Goal: Information Seeking & Learning: Learn about a topic

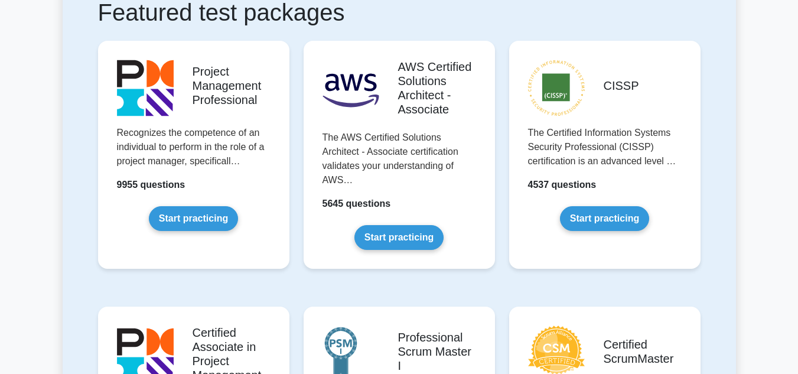
scroll to position [227, 0]
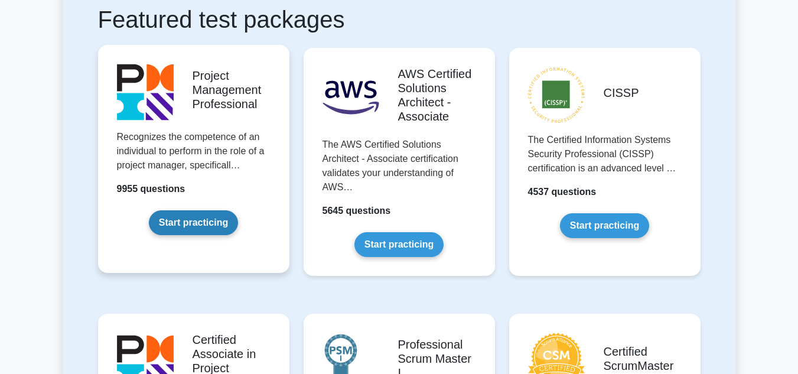
click at [207, 222] on link "Start practicing" at bounding box center [193, 222] width 89 height 25
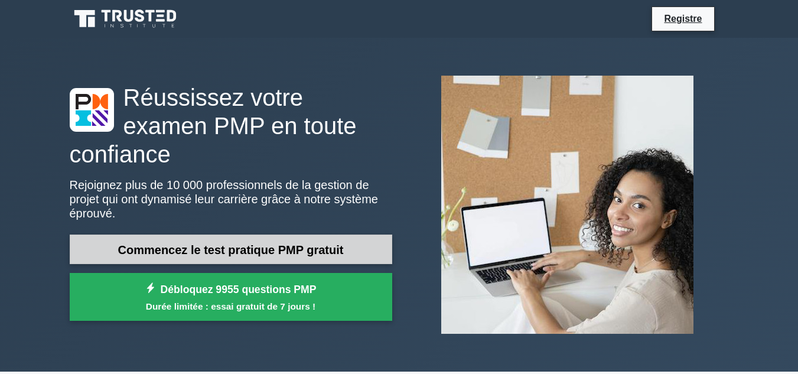
click at [317, 242] on font "Commencez le test pratique PMP gratuit" at bounding box center [231, 248] width 226 height 13
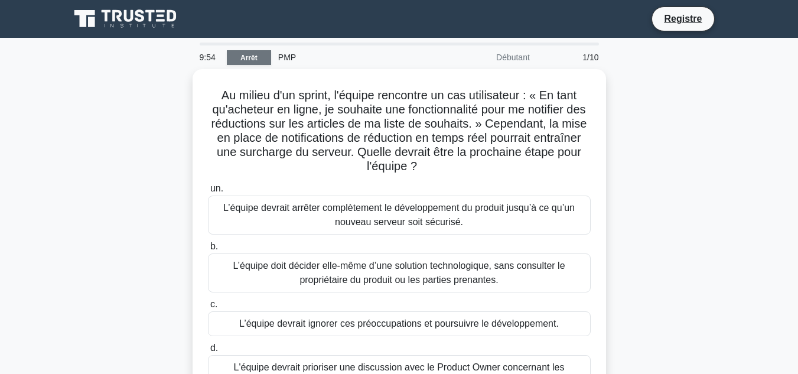
click at [248, 54] on font "Arrêt" at bounding box center [248, 58] width 17 height 8
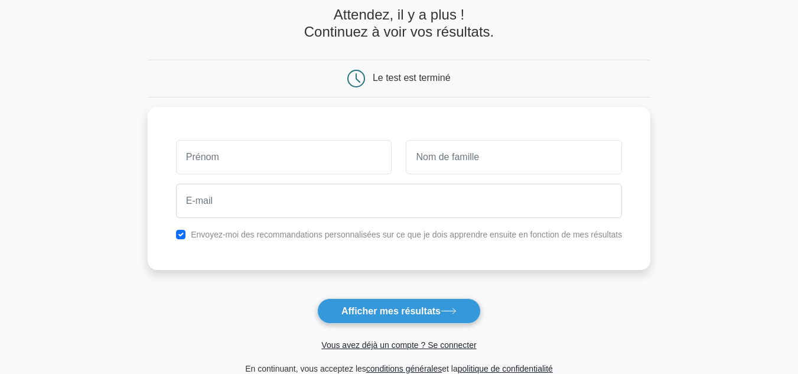
scroll to position [60, 0]
click at [248, 54] on form "Attendez, il y a plus ! Continuez à voir vos résultats. Le test est terminé" at bounding box center [399, 190] width 503 height 369
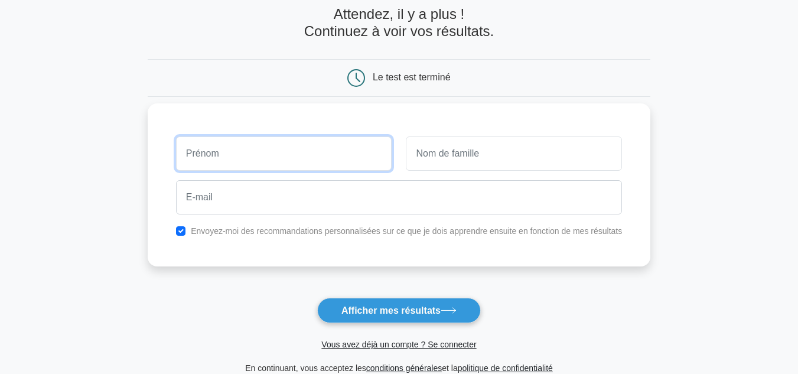
click at [245, 160] on input "text" at bounding box center [284, 153] width 216 height 34
type input "khadidiatou"
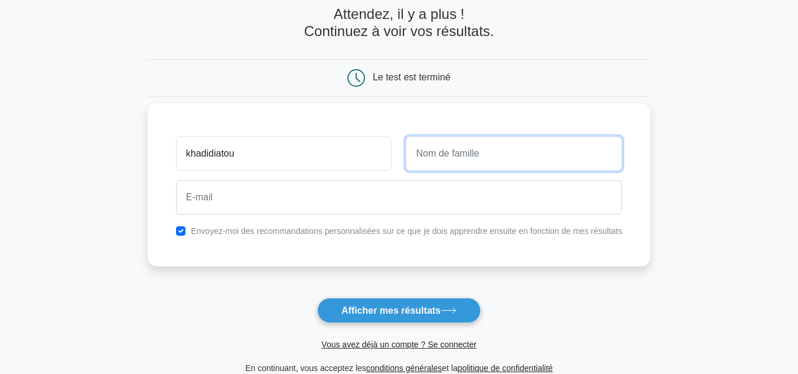
click at [433, 156] on input "text" at bounding box center [514, 153] width 216 height 34
type input "Karamoko"
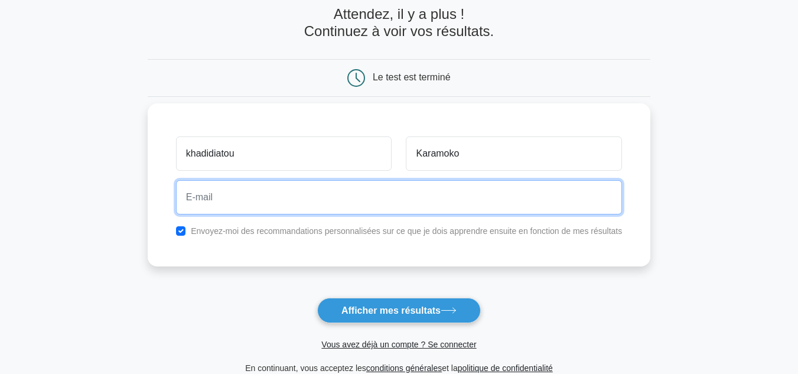
click at [364, 194] on input "email" at bounding box center [399, 197] width 446 height 34
type input "khadidiatoualala@gmail.com"
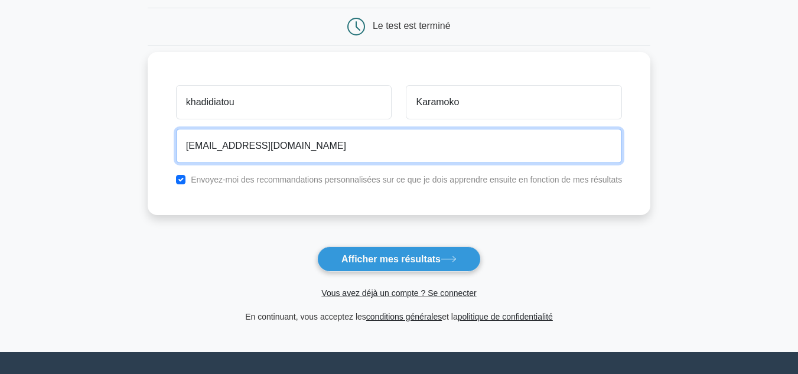
scroll to position [111, 0]
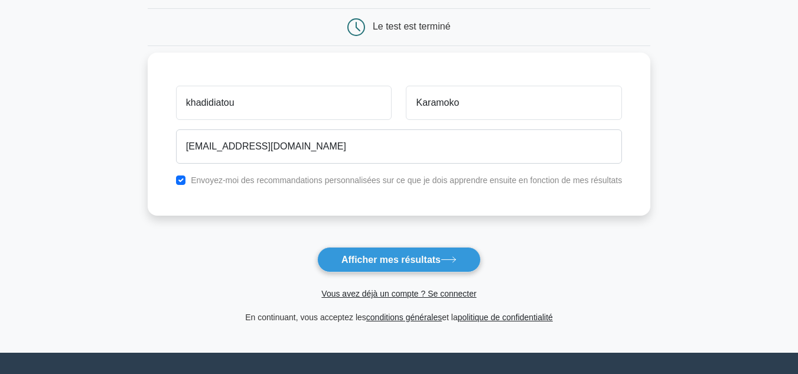
click at [467, 252] on button "Afficher mes résultats" at bounding box center [399, 259] width 164 height 25
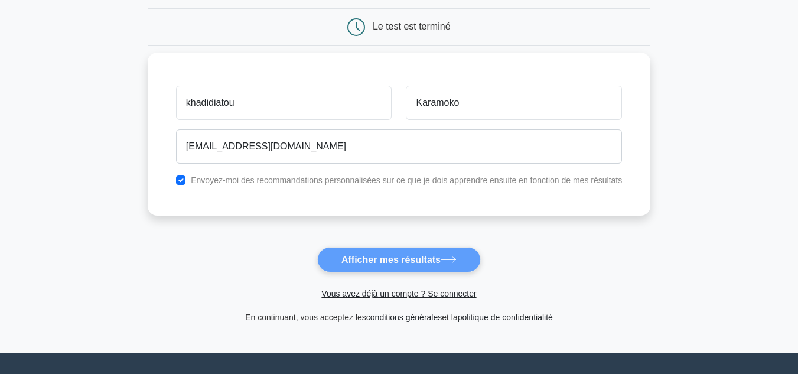
click at [467, 252] on form "Attendez, il y a plus ! Continuez à voir vos résultats. Le test est terminé" at bounding box center [399, 139] width 503 height 369
click at [430, 266] on form "Attendez, il y a plus ! Continuez à voir vos résultats. Le test est terminé" at bounding box center [399, 139] width 503 height 369
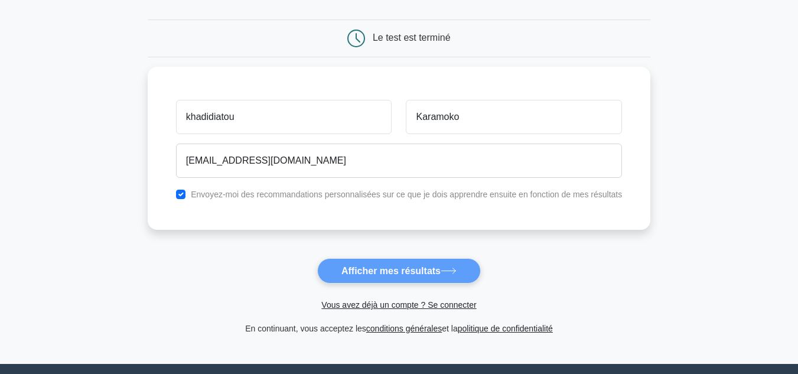
scroll to position [110, 0]
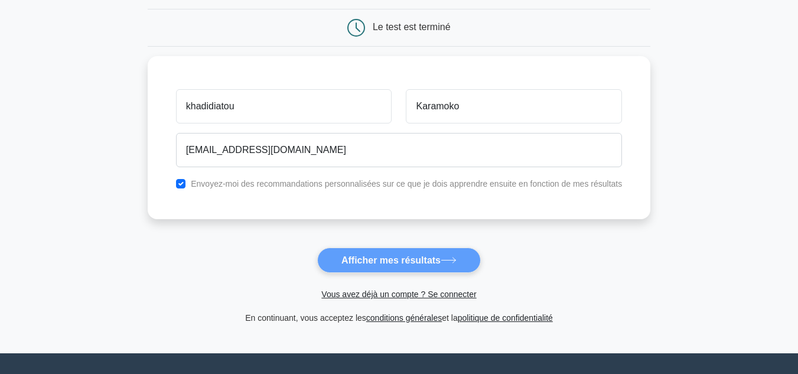
click at [447, 261] on form "Attendez, il y a plus ! Continuez à voir vos résultats. Le test est terminé" at bounding box center [399, 140] width 503 height 369
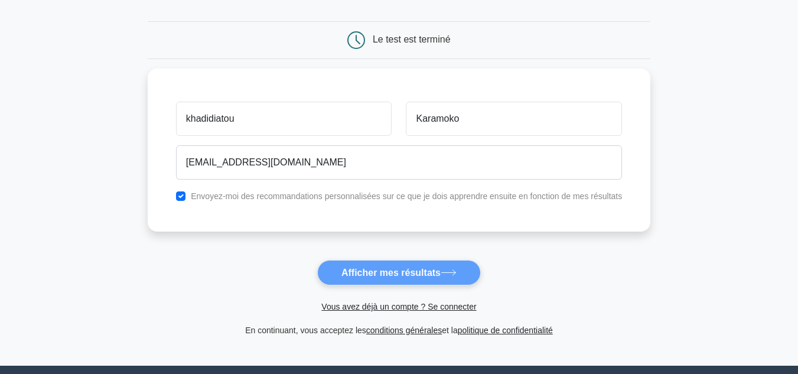
scroll to position [97, 0]
click at [443, 278] on form "Attendez, il y a plus ! Continuez à voir vos résultats. Le test est terminé" at bounding box center [399, 153] width 503 height 369
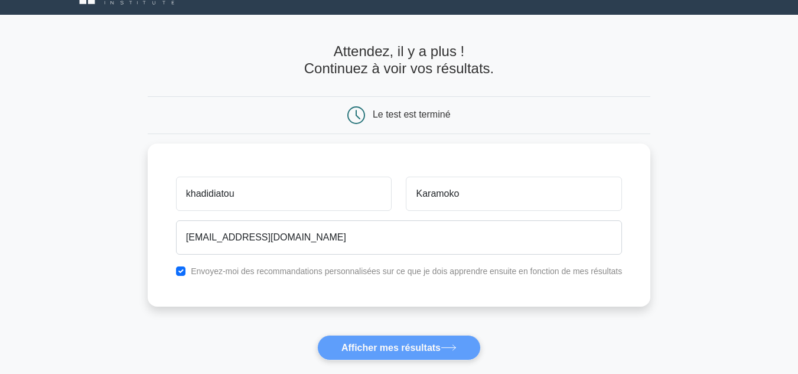
scroll to position [0, 0]
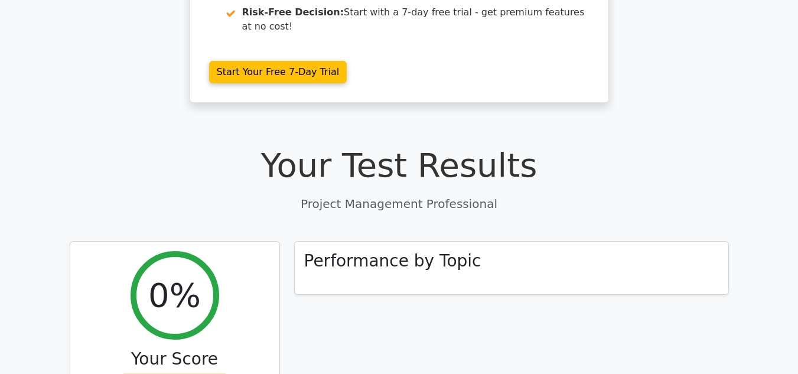
scroll to position [291, 0]
drag, startPoint x: 546, startPoint y: 196, endPoint x: 552, endPoint y: 166, distance: 30.2
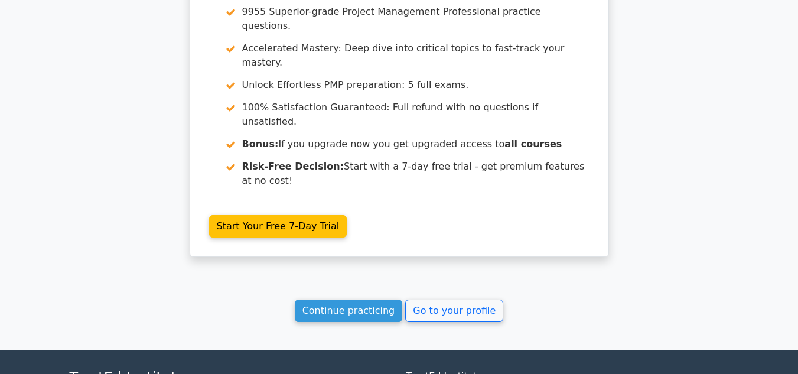
scroll to position [1124, 0]
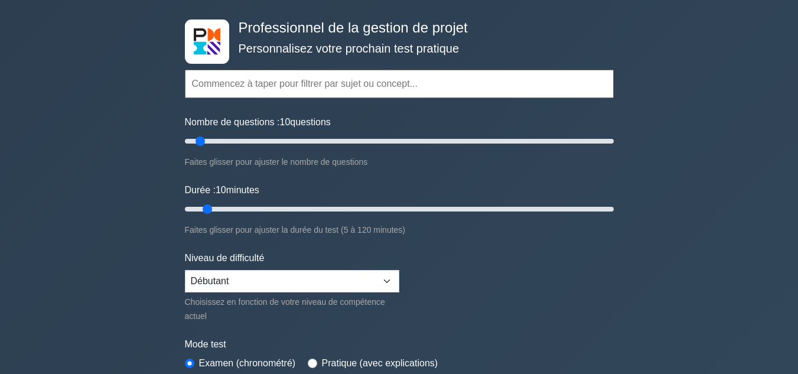
scroll to position [51, 0]
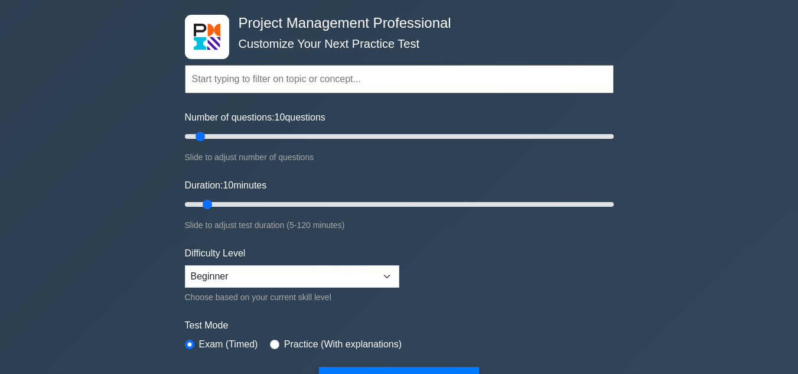
click at [623, 136] on div "Project Management Professional Customize Your Next Practice Test Topics Scope …" at bounding box center [399, 357] width 798 height 743
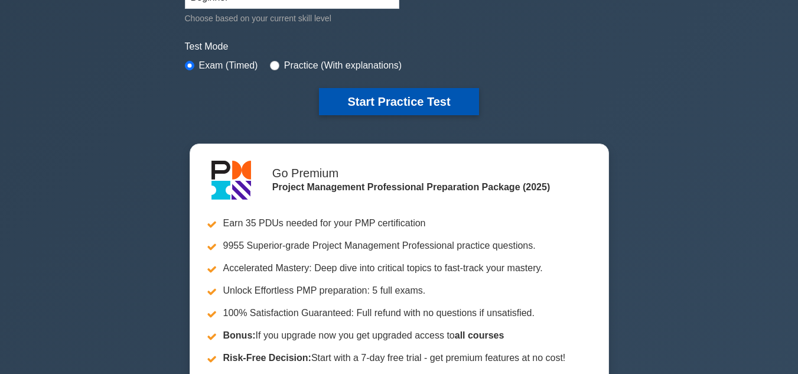
scroll to position [331, 0]
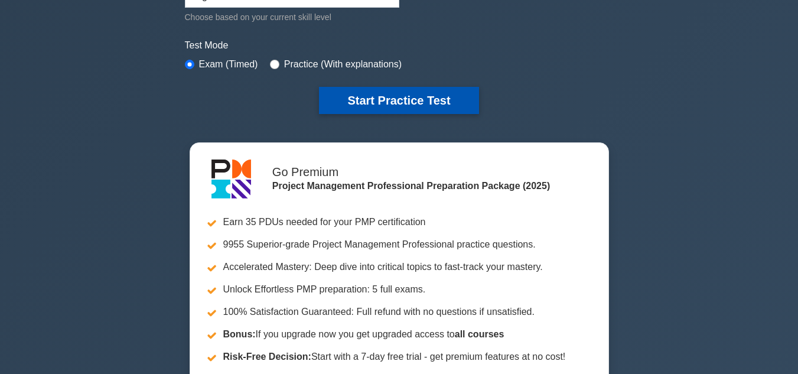
click at [443, 95] on button "Start Practice Test" at bounding box center [399, 100] width 160 height 27
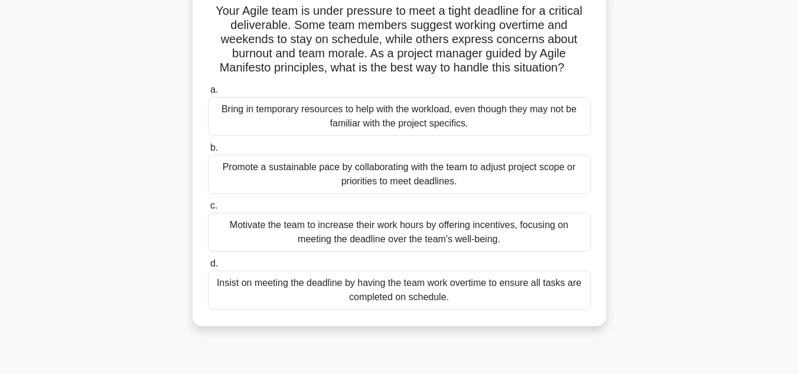
scroll to position [81, 0]
click at [405, 189] on div "Promote a sustainable pace by collaborating with the team to adjust project sco…" at bounding box center [399, 174] width 383 height 39
click at [208, 152] on input "b. Promote a sustainable pace by collaborating with the team to adjust project …" at bounding box center [208, 149] width 0 height 8
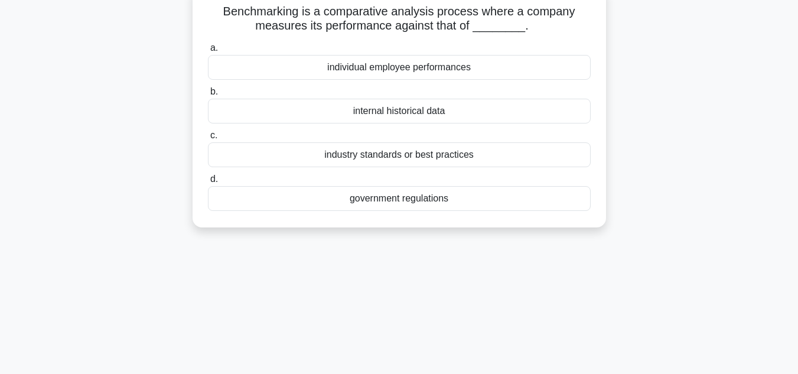
scroll to position [0, 0]
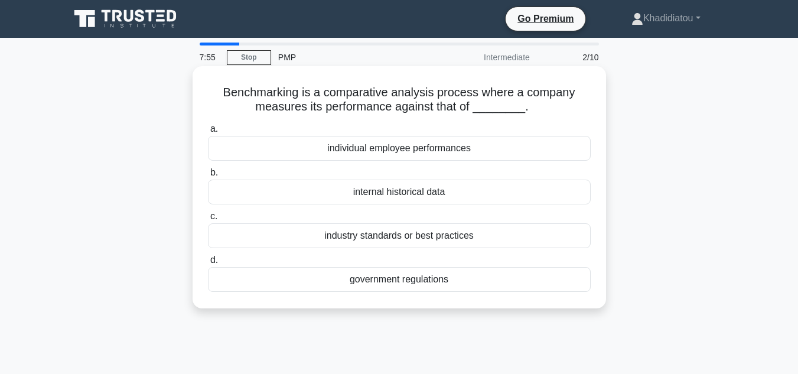
click at [463, 194] on div "internal historical data" at bounding box center [399, 192] width 383 height 25
click at [208, 177] on input "b. internal historical data" at bounding box center [208, 173] width 0 height 8
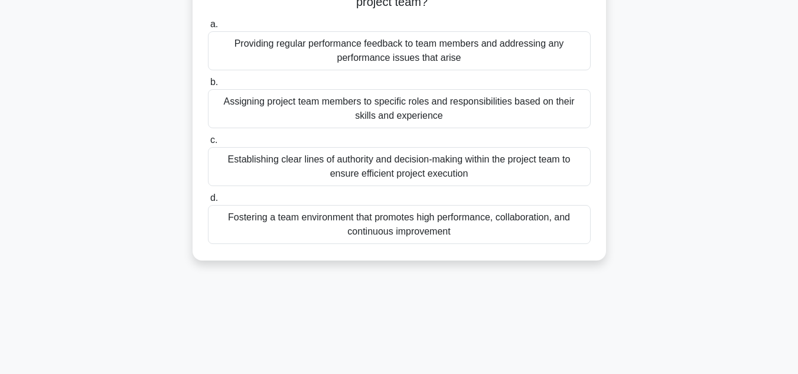
scroll to position [129, 0]
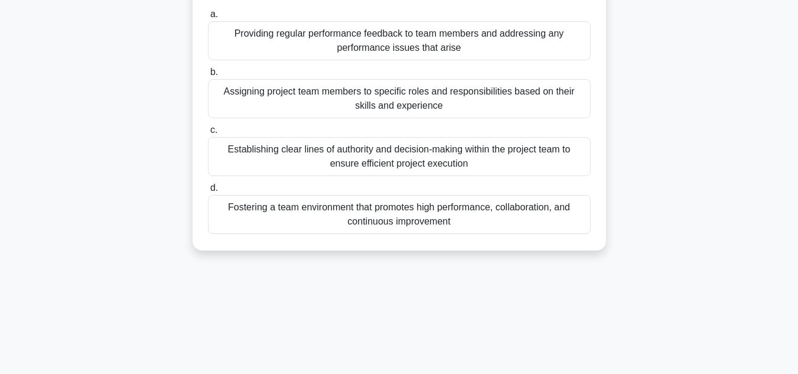
click at [464, 210] on div "Fostering a team environment that promotes high performance, collaboration, and…" at bounding box center [399, 214] width 383 height 39
click at [208, 192] on input "d. Fostering a team environment that promotes high performance, collaboration, …" at bounding box center [208, 188] width 0 height 8
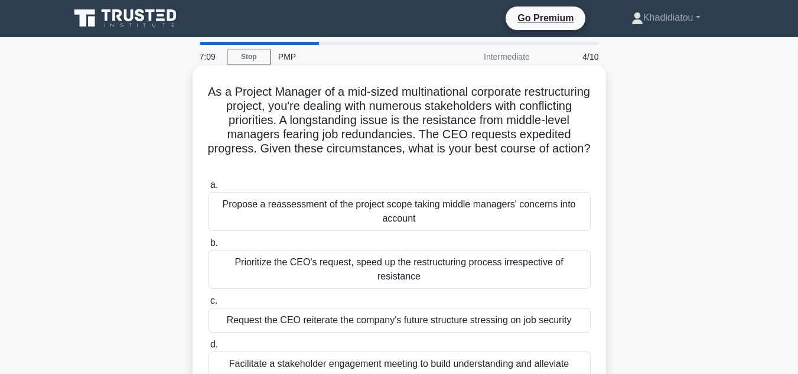
scroll to position [0, 0]
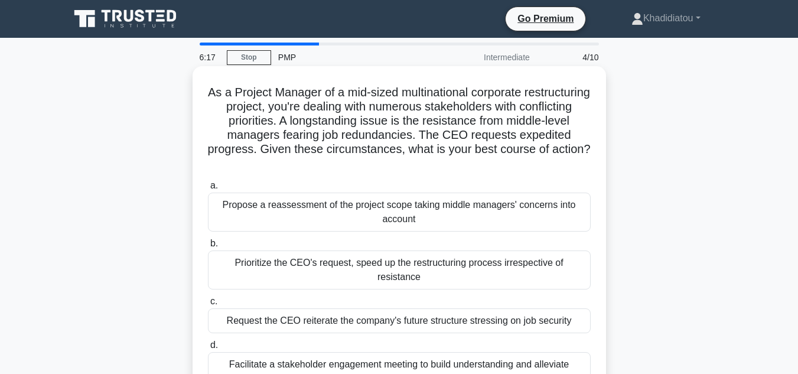
click at [443, 100] on h5 "As a Project Manager of a mid-sized multinational corporate restructuring proje…" at bounding box center [399, 128] width 385 height 86
click at [360, 262] on div "Prioritize the CEO's request, speed up the restructuring process irrespective o…" at bounding box center [399, 270] width 383 height 39
click at [208, 248] on input "b. Prioritize the CEO's request, speed up the restructuring process irrespectiv…" at bounding box center [208, 244] width 0 height 8
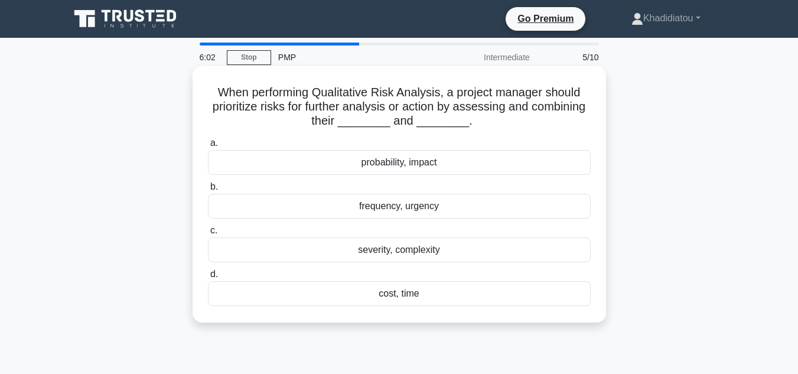
click at [416, 164] on div "probability, impact" at bounding box center [399, 162] width 383 height 25
click at [208, 147] on input "a. probability, impact" at bounding box center [208, 143] width 0 height 8
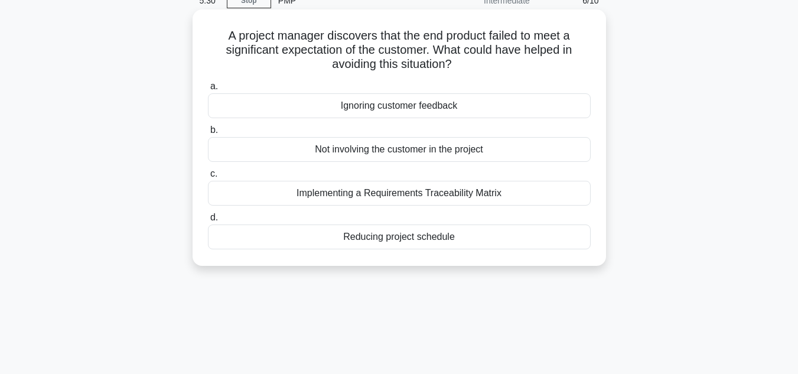
scroll to position [59, 0]
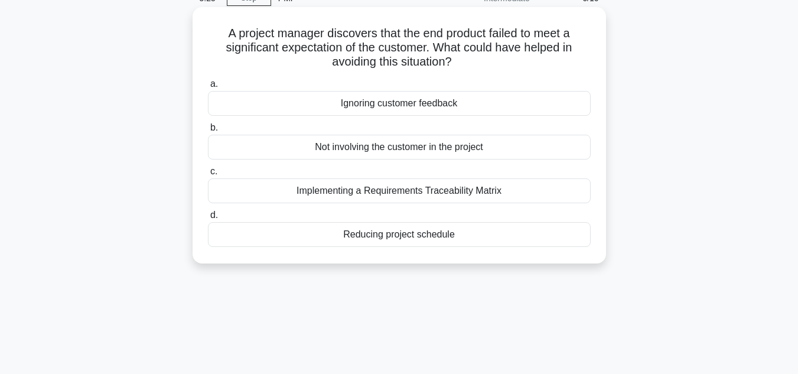
click at [457, 194] on div "Implementing a Requirements Traceability Matrix" at bounding box center [399, 190] width 383 height 25
click at [208, 175] on input "c. Implementing a Requirements Traceability Matrix" at bounding box center [208, 172] width 0 height 8
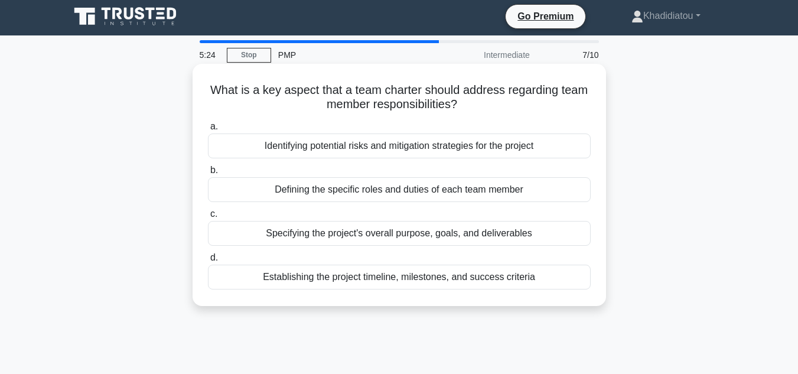
scroll to position [0, 0]
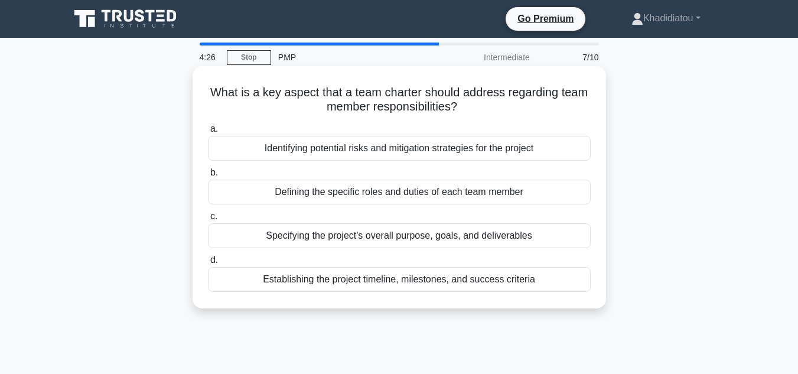
click at [368, 194] on div "Defining the specific roles and duties of each team member" at bounding box center [399, 192] width 383 height 25
click at [208, 177] on input "b. Defining the specific roles and duties of each team member" at bounding box center [208, 173] width 0 height 8
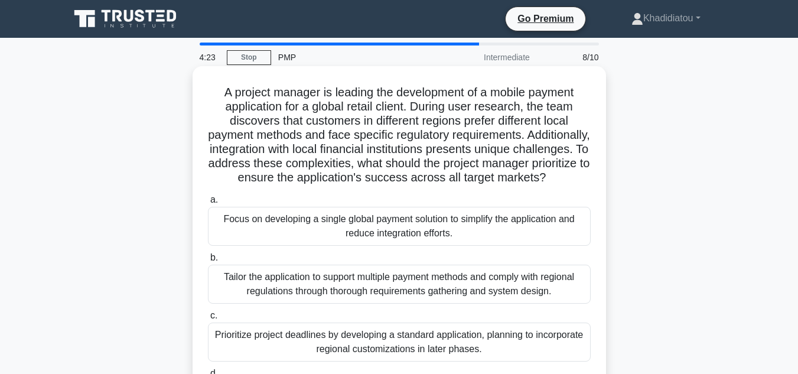
click at [405, 292] on div "Tailor the application to support multiple payment methods and comply with regi…" at bounding box center [399, 284] width 383 height 39
click at [208, 262] on input "b. Tailor the application to support multiple payment methods and comply with r…" at bounding box center [208, 258] width 0 height 8
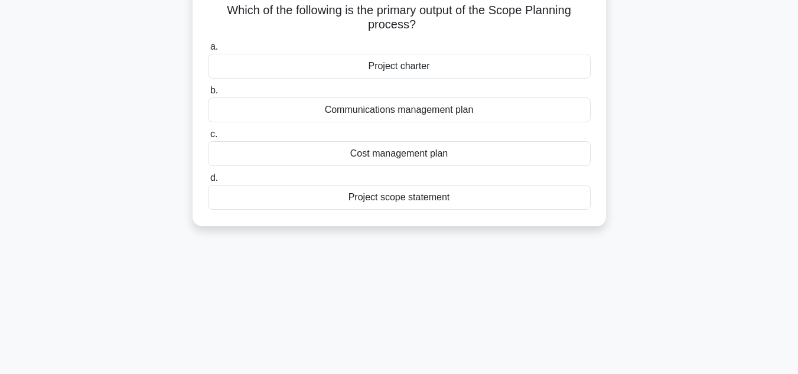
scroll to position [86, 0]
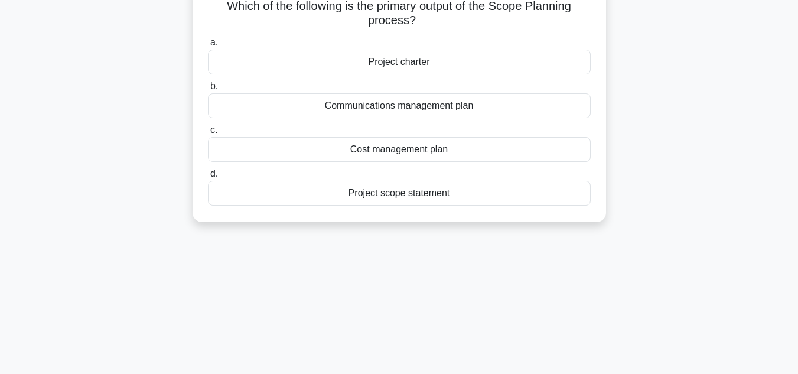
click at [417, 154] on div "Cost management plan" at bounding box center [399, 149] width 383 height 25
click at [208, 134] on input "c. Cost management plan" at bounding box center [208, 130] width 0 height 8
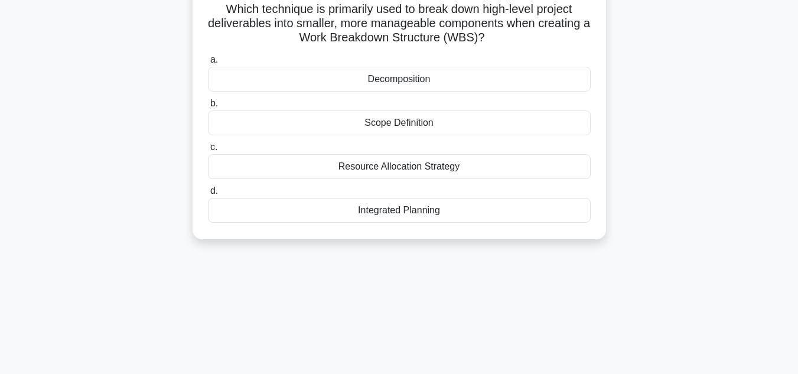
scroll to position [0, 0]
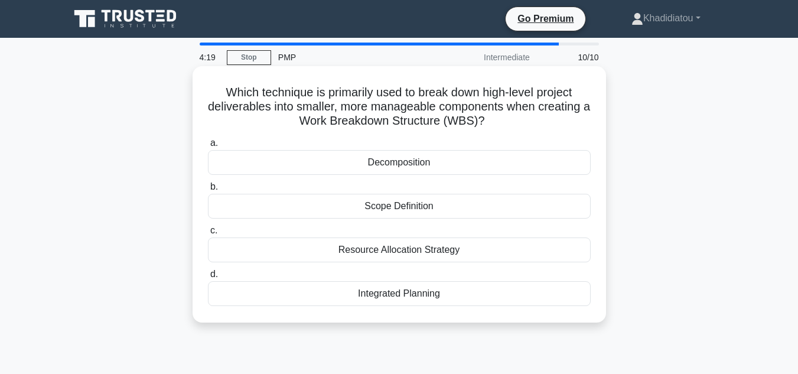
click at [415, 209] on div "Scope Definition" at bounding box center [399, 206] width 383 height 25
click at [208, 191] on input "b. Scope Definition" at bounding box center [208, 187] width 0 height 8
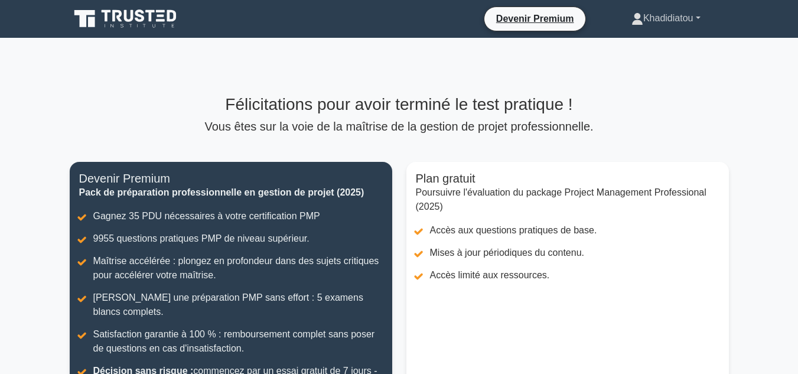
click at [652, 22] on font "Khadidiatou" at bounding box center [668, 18] width 50 height 10
click at [629, 44] on link "Profil" at bounding box center [650, 46] width 93 height 19
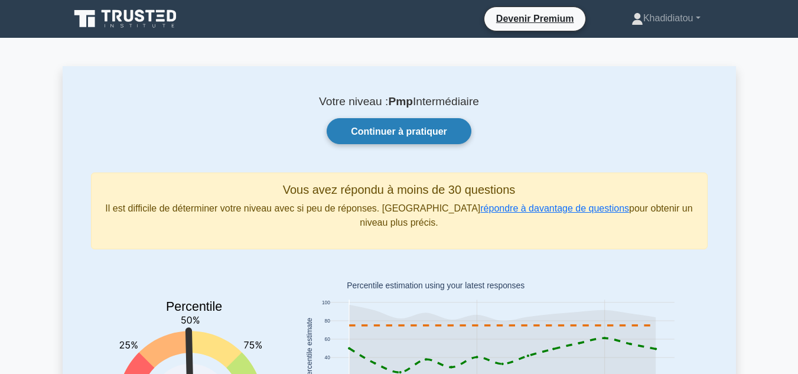
click at [400, 125] on link "Continuer à pratiquer" at bounding box center [399, 130] width 145 height 25
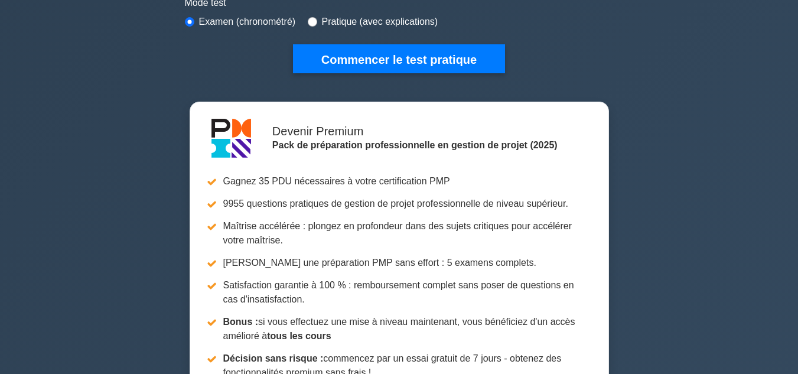
scroll to position [388, 0]
